Goal: Task Accomplishment & Management: Manage account settings

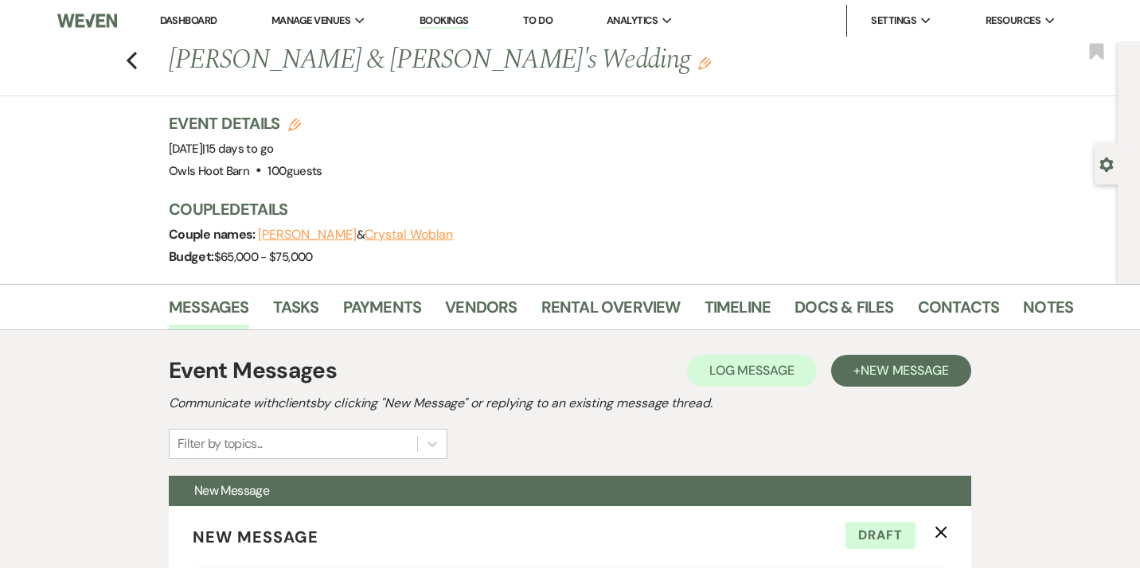
select select "577"
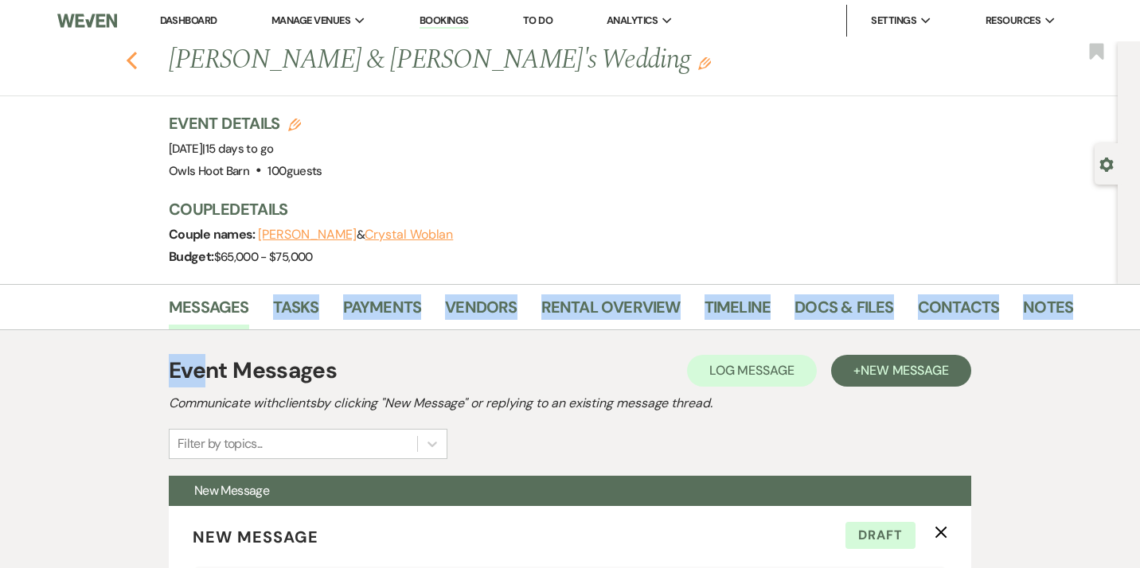
click at [135, 64] on icon "Previous" at bounding box center [132, 60] width 12 height 19
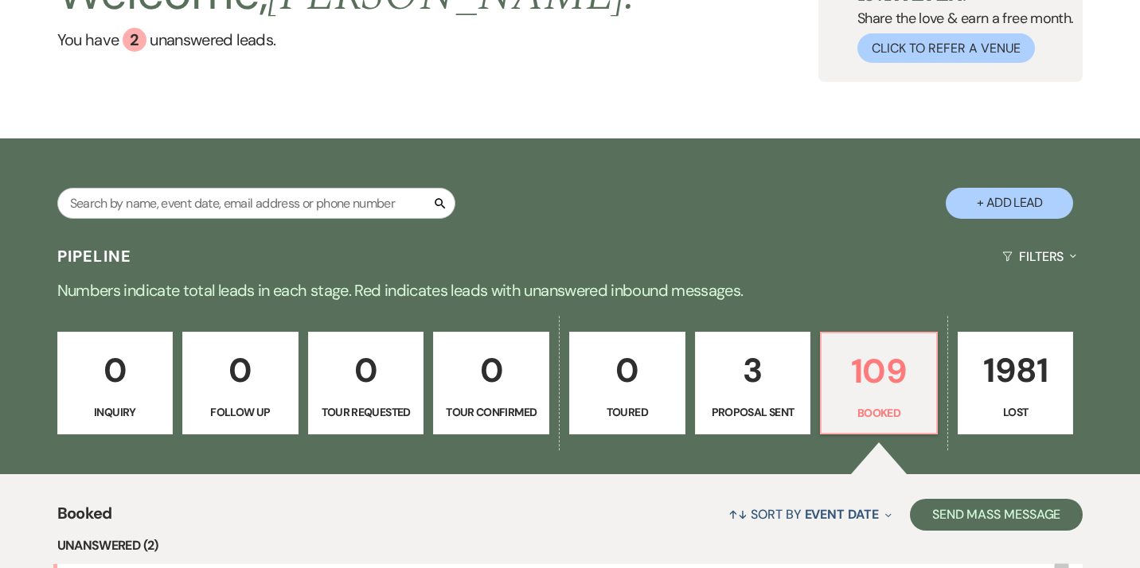
scroll to position [139, 0]
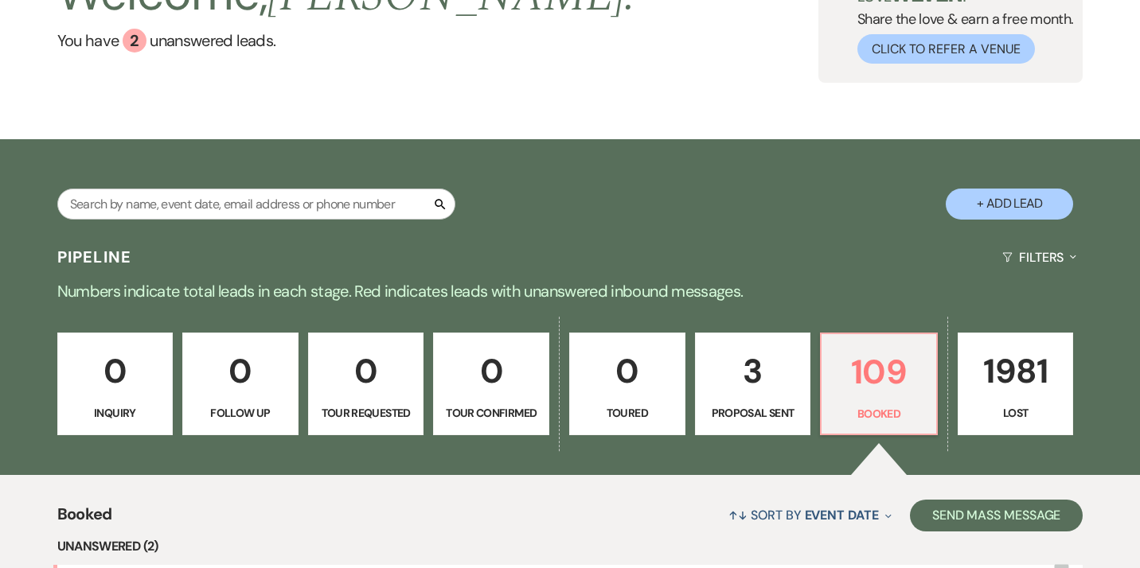
click at [767, 404] on link "3 Proposal Sent" at bounding box center [753, 384] width 116 height 103
select select "6"
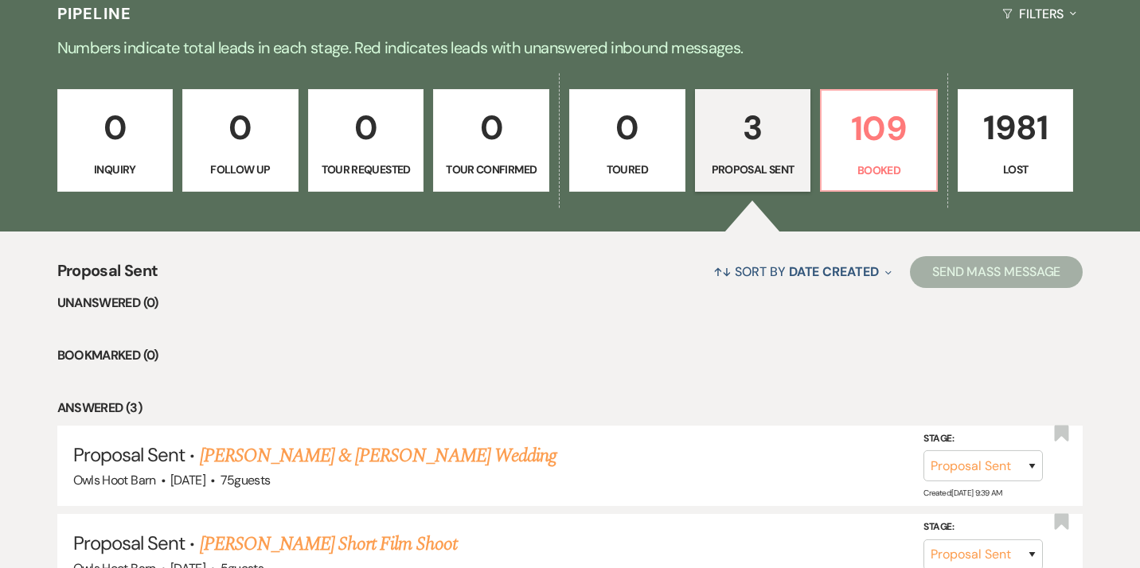
scroll to position [394, 0]
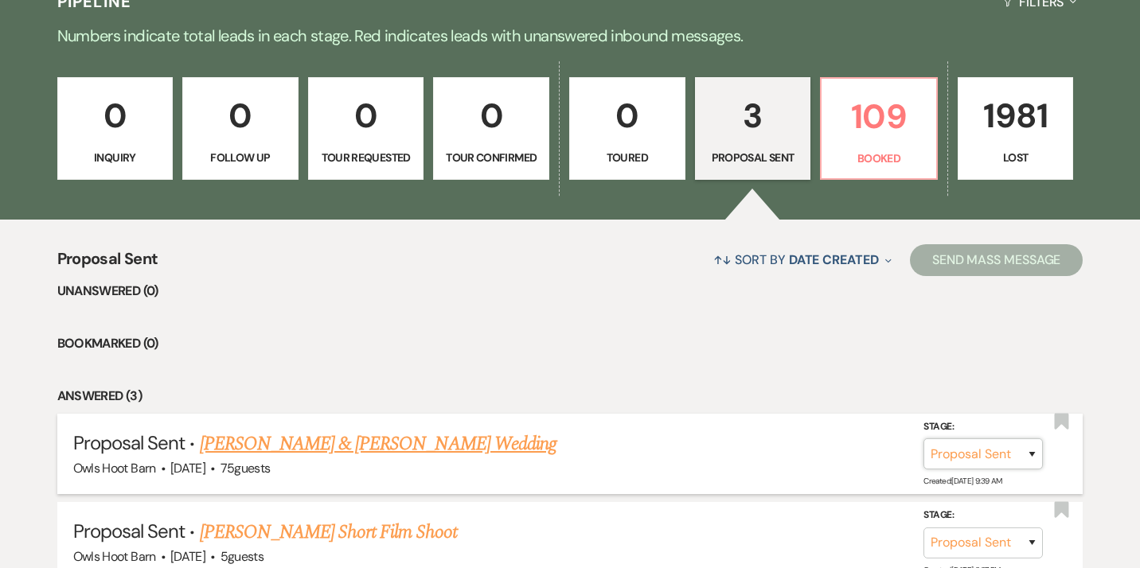
select select "7"
click option "Booked" at bounding box center [0, 0] width 0 height 0
click at [1007, 456] on button "Save" at bounding box center [1011, 454] width 80 height 32
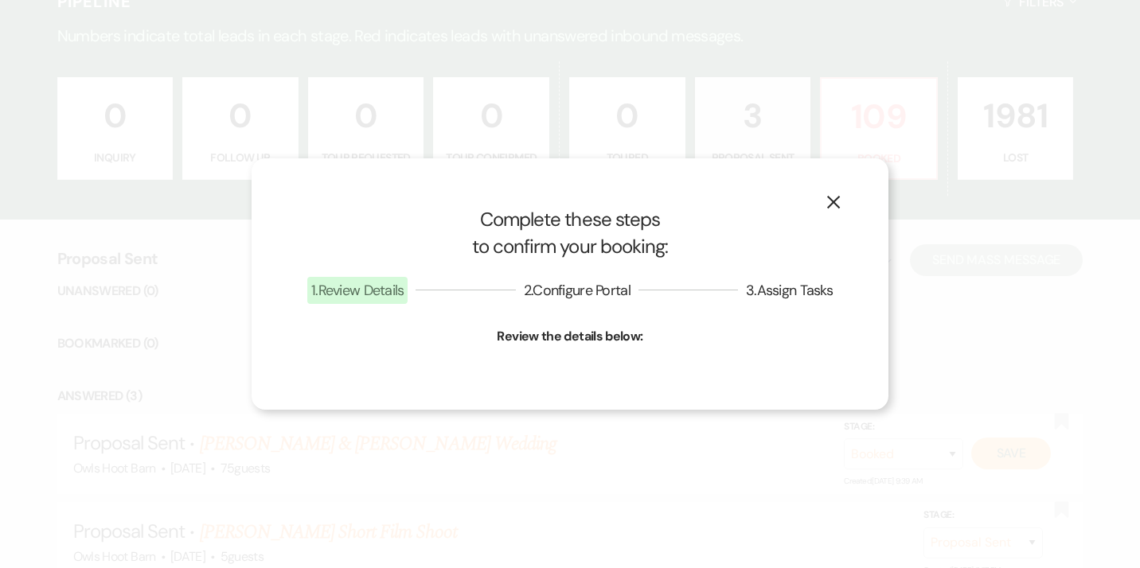
select select "1"
select select "460"
select select "eventDateAnd"
select select "false"
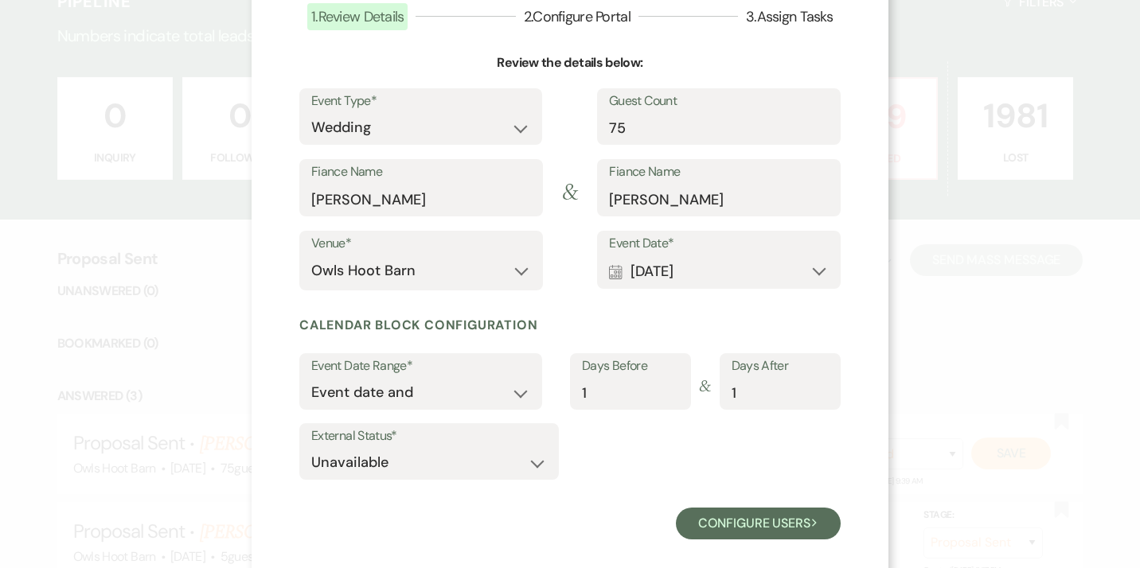
scroll to position [135, 0]
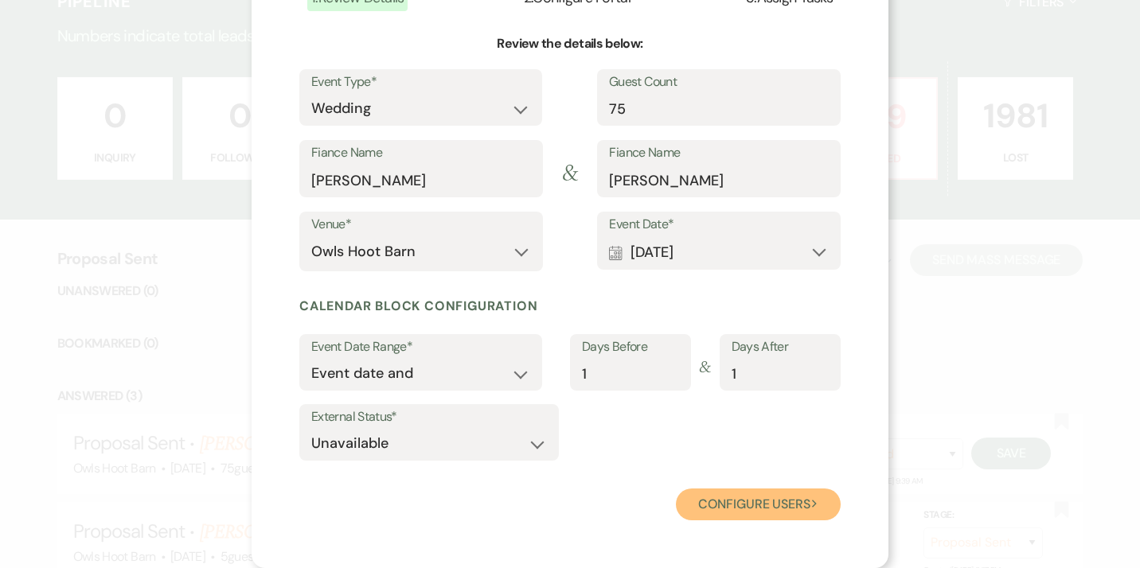
click at [744, 511] on button "Configure users Next" at bounding box center [758, 505] width 165 height 32
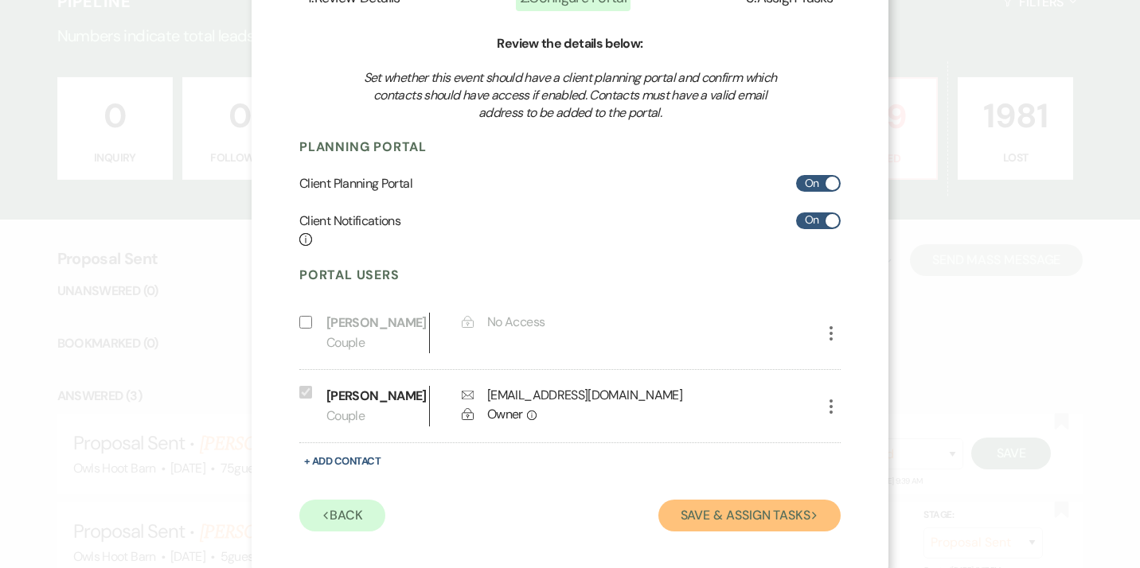
click at [744, 528] on button "Save & Assign Tasks Next" at bounding box center [749, 516] width 182 height 32
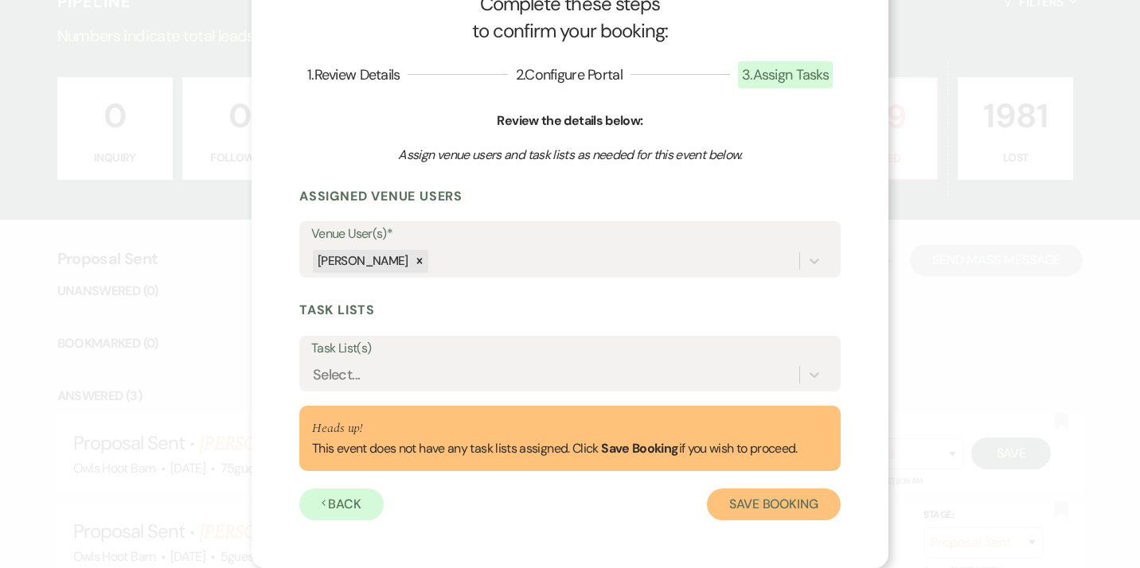
click at [757, 507] on button "Save Booking" at bounding box center [774, 505] width 134 height 32
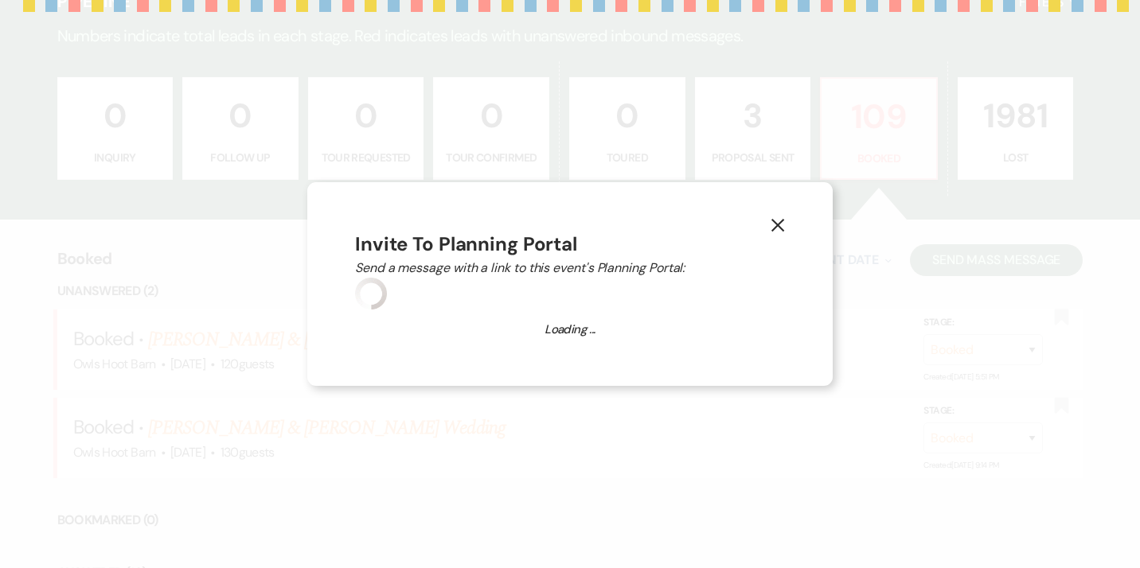
select select "3013"
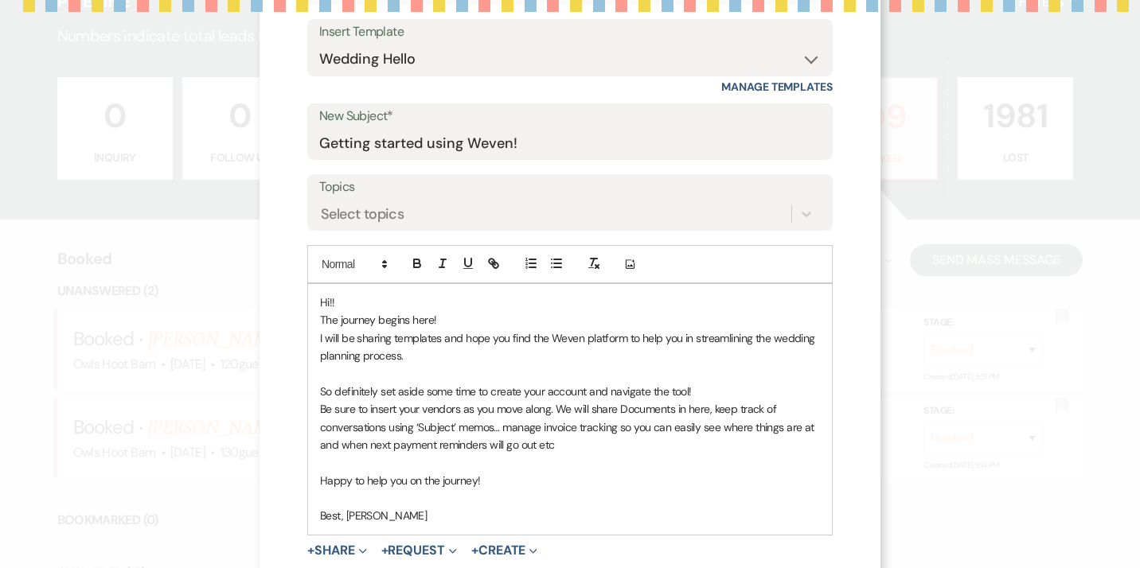
scroll to position [163, 0]
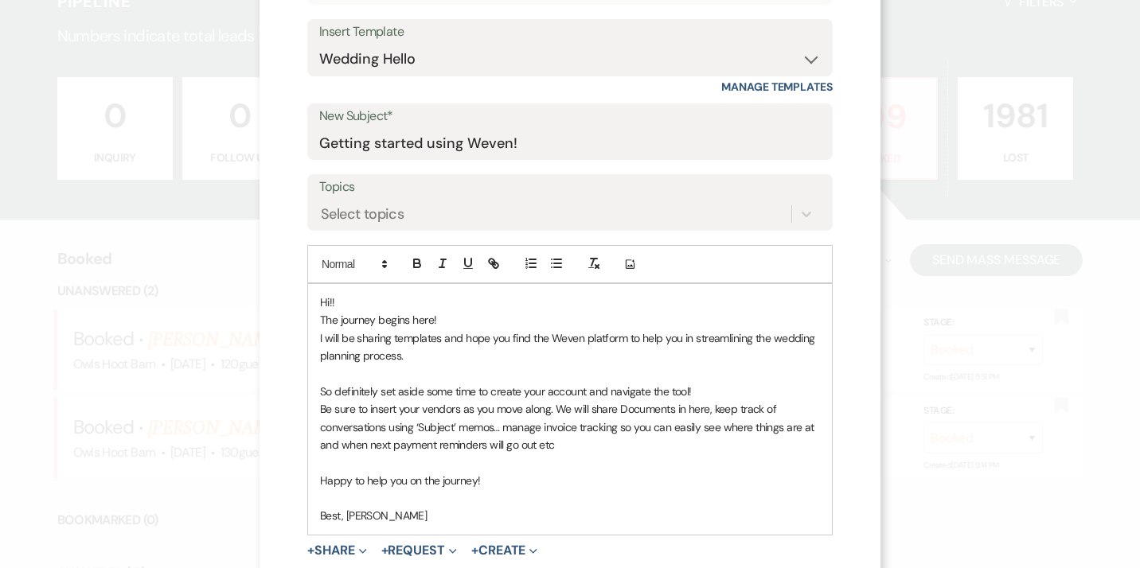
click at [336, 302] on p "Hi!!" at bounding box center [570, 303] width 500 height 18
drag, startPoint x: 442, startPoint y: 322, endPoint x: 456, endPoint y: 318, distance: 14.7
click at [456, 318] on p "The journey begins here!" at bounding box center [570, 320] width 500 height 18
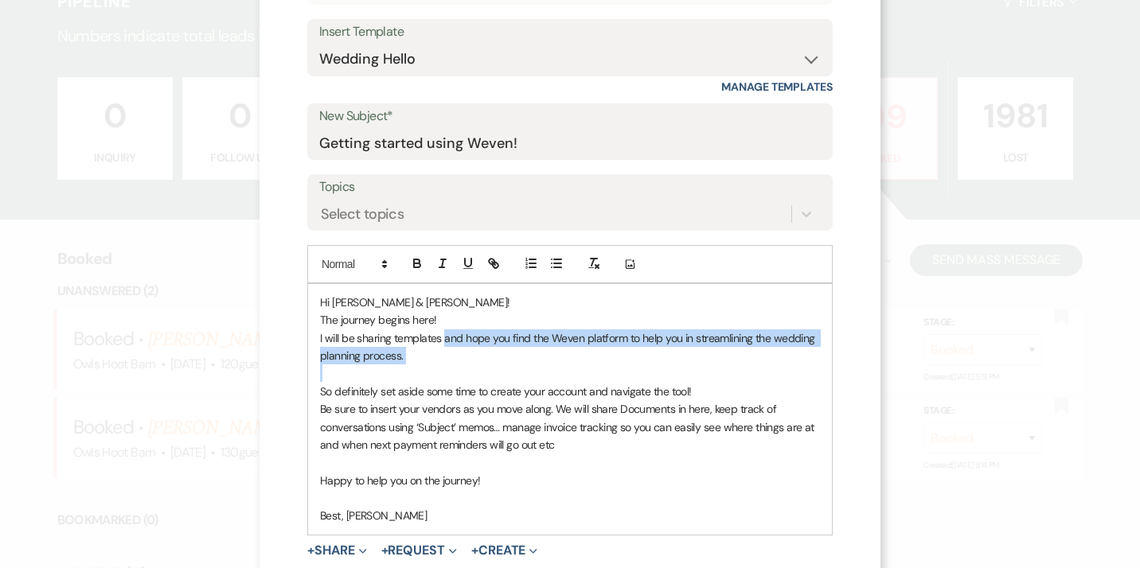
drag, startPoint x: 445, startPoint y: 340, endPoint x: 460, endPoint y: 365, distance: 29.6
click at [460, 365] on div "Hi Sonja & Steve! The journey begins here! I will be sharing templates and hope…" at bounding box center [570, 409] width 524 height 251
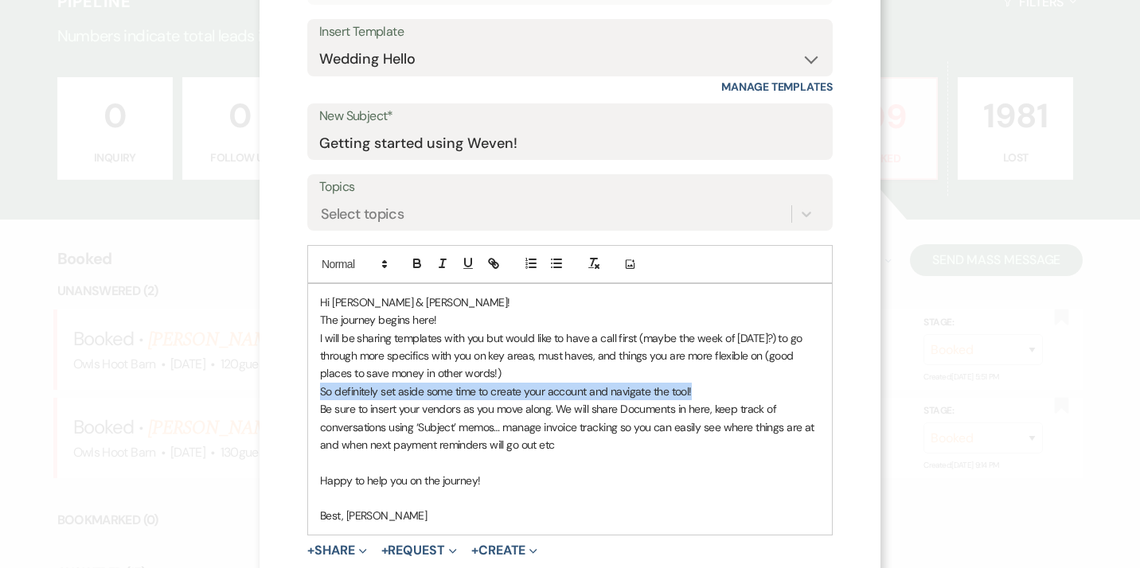
drag, startPoint x: 705, startPoint y: 395, endPoint x: 314, endPoint y: 391, distance: 390.9
click at [314, 391] on div "Hi Sonja & Steve! The journey begins here! I will be sharing templates with you…" at bounding box center [570, 409] width 524 height 251
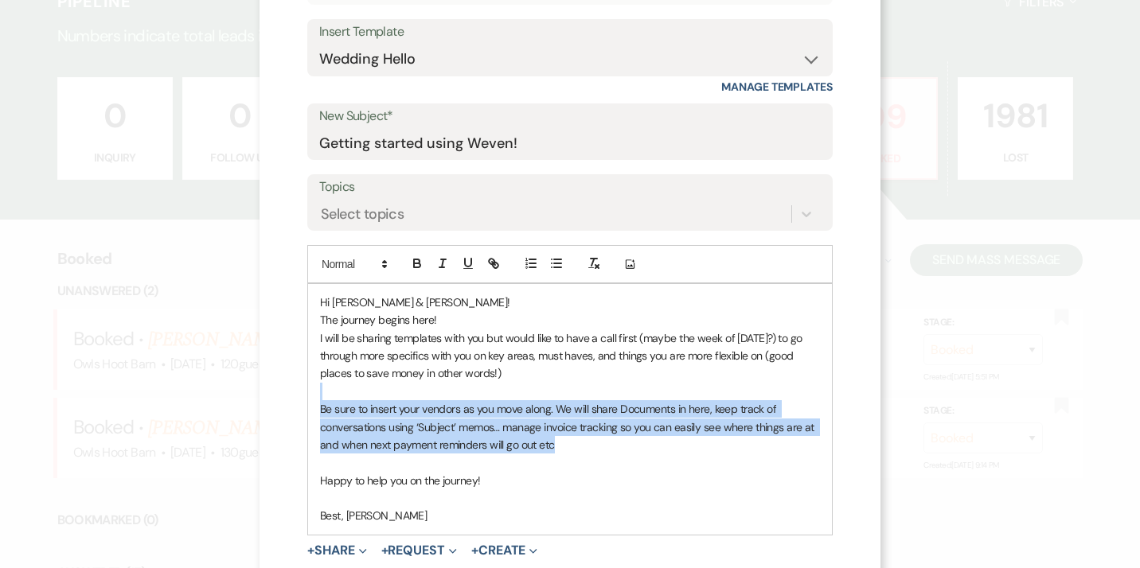
drag, startPoint x: 567, startPoint y: 445, endPoint x: 327, endPoint y: 389, distance: 246.0
click at [327, 389] on div "Hi Sonja & Steve! The journey begins here! I will be sharing templates with you…" at bounding box center [570, 409] width 524 height 251
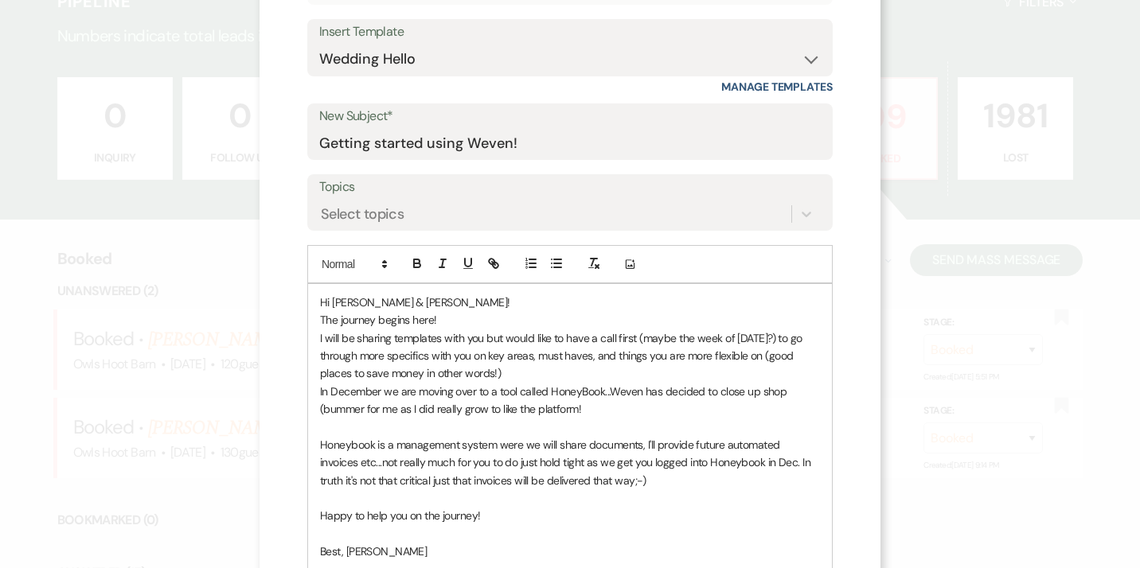
click at [474, 517] on p "Happy to help you on the journey!" at bounding box center [570, 516] width 500 height 18
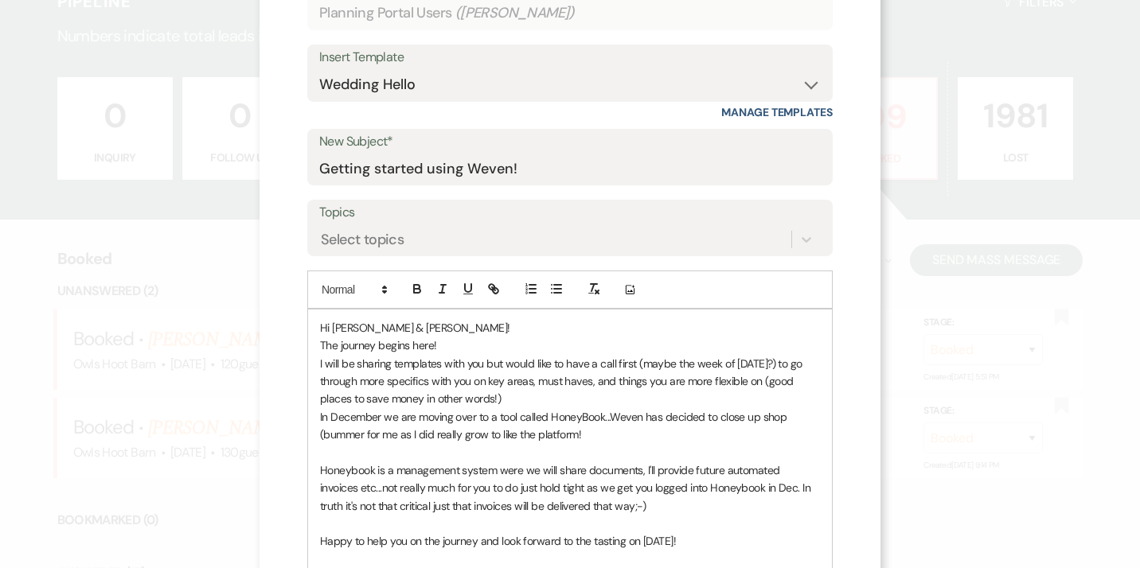
scroll to position [131, 0]
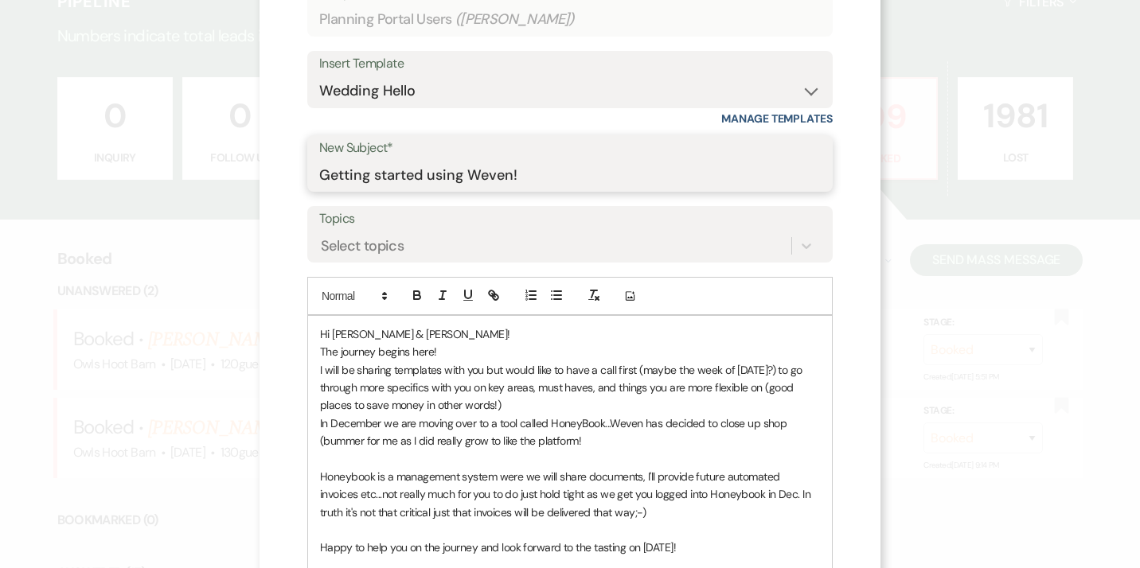
drag, startPoint x: 533, startPoint y: 183, endPoint x: 106, endPoint y: 209, distance: 428.3
click at [319, 190] on input "Getting started using Weven!" at bounding box center [570, 174] width 502 height 31
drag, startPoint x: 528, startPoint y: 166, endPoint x: 202, endPoint y: 140, distance: 326.6
click at [319, 159] on input "Getting started using Weven!" at bounding box center [570, 174] width 502 height 31
type input "j"
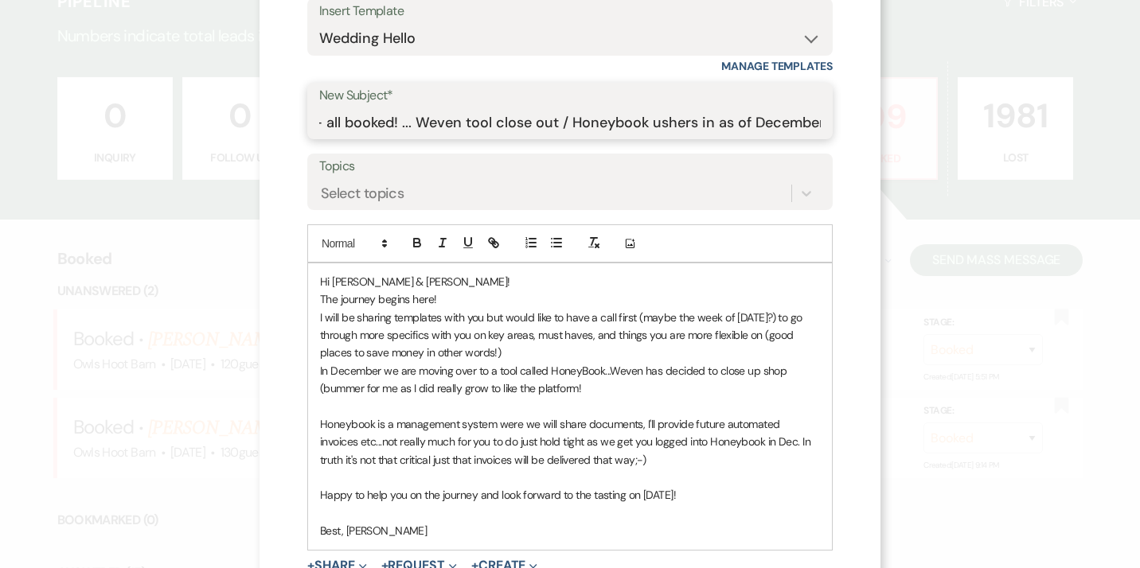
scroll to position [176, 0]
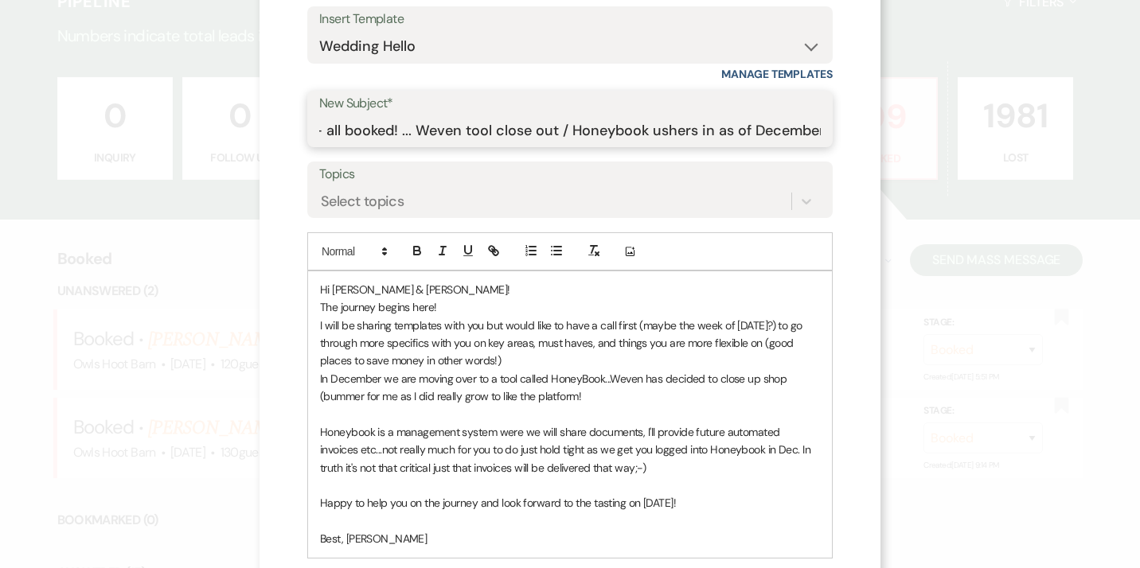
type input "Quick update - all booked! ... Weven tool close out / Honeybook ushers in as of…"
click at [586, 400] on p "In December we are moving over to a tool called HoneyBook...Weven has decided t…" at bounding box center [570, 388] width 500 height 36
click at [324, 419] on p at bounding box center [570, 415] width 500 height 18
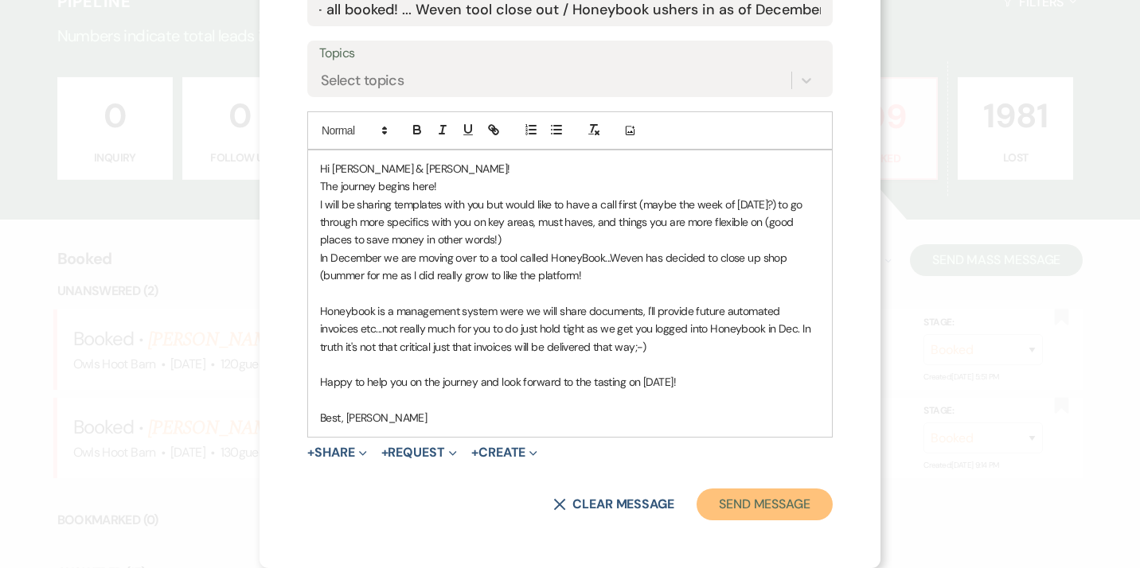
click at [781, 507] on button "Send Message" at bounding box center [765, 505] width 136 height 32
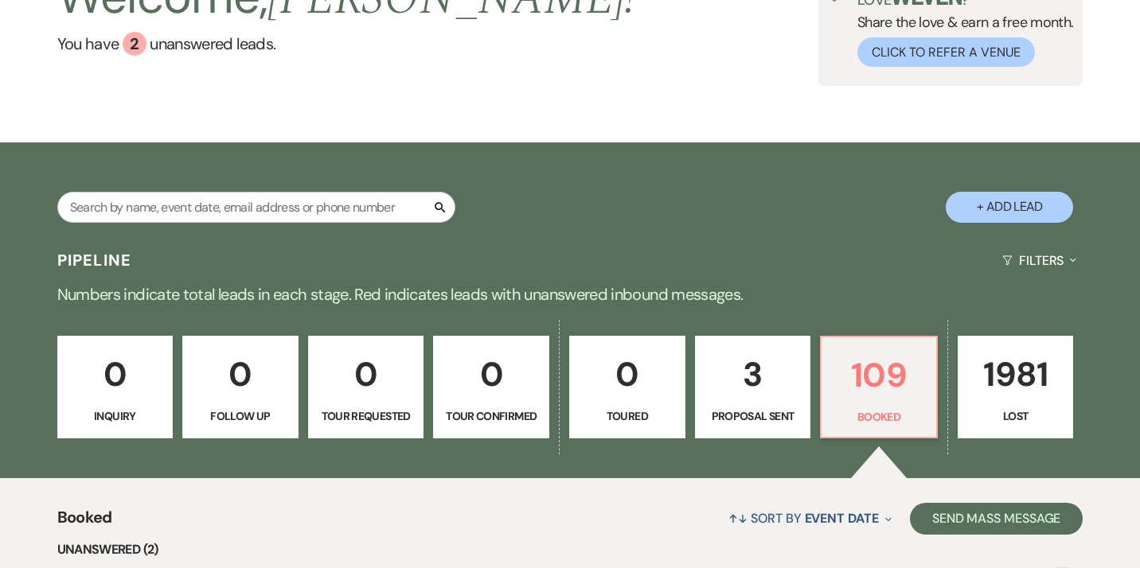
scroll to position [160, 0]
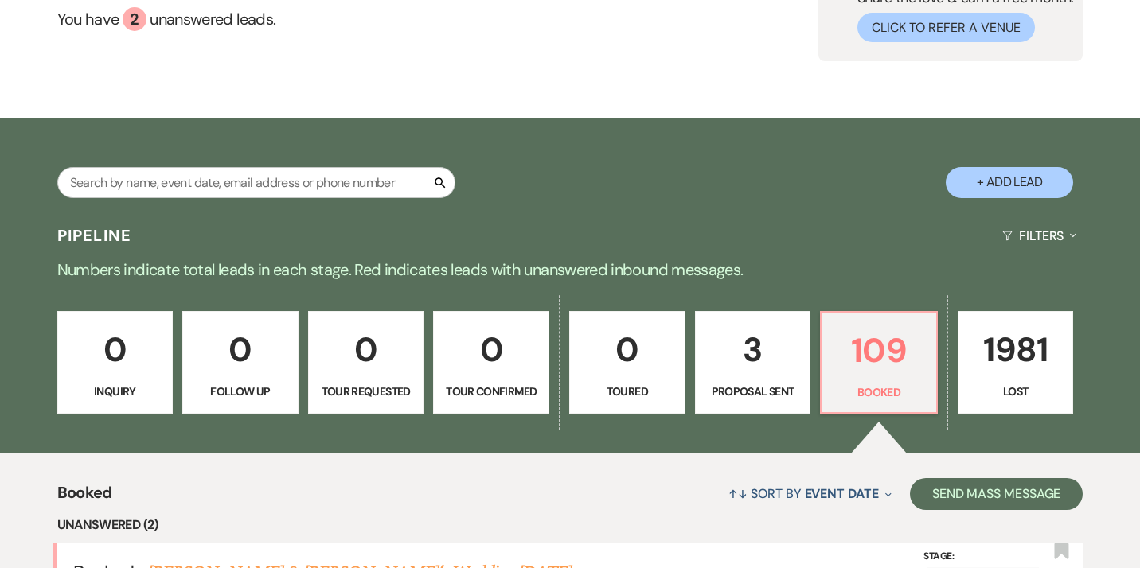
click at [730, 377] on link "3 Proposal Sent" at bounding box center [753, 362] width 116 height 103
select select "6"
